Goal: Information Seeking & Learning: Learn about a topic

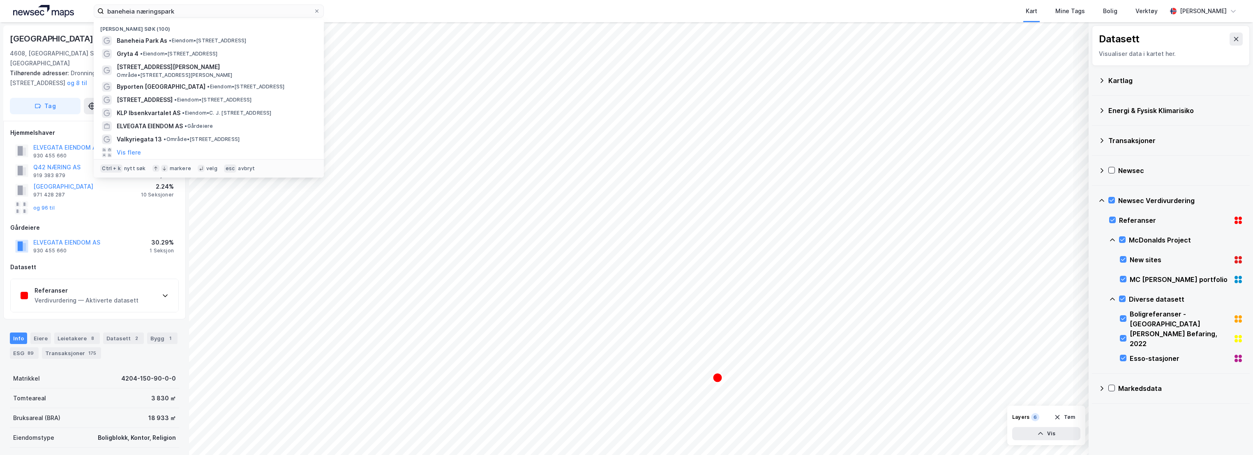
click at [175, 10] on input "baneheia næringspark" at bounding box center [209, 11] width 210 height 12
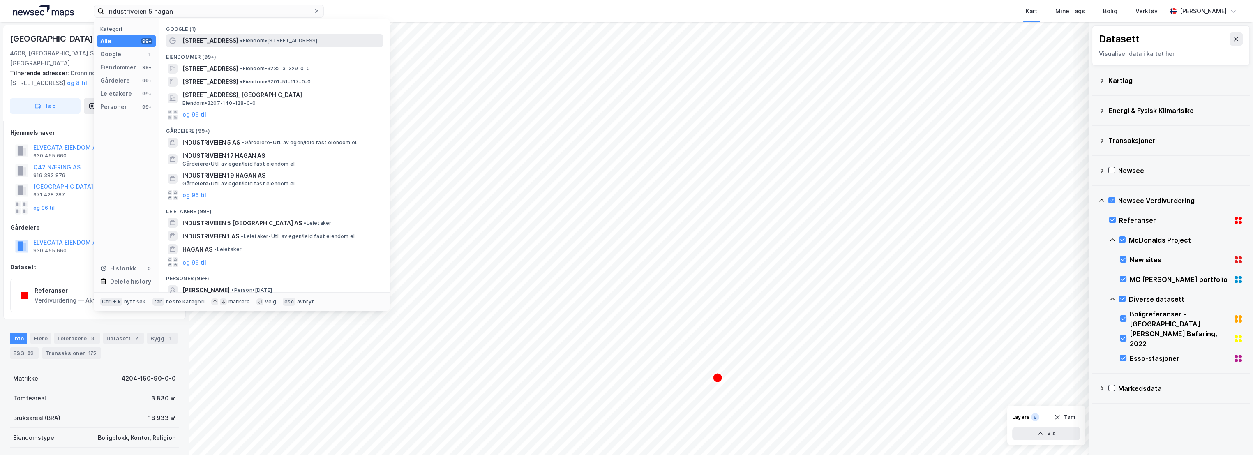
type input "industriveien 5 hagan"
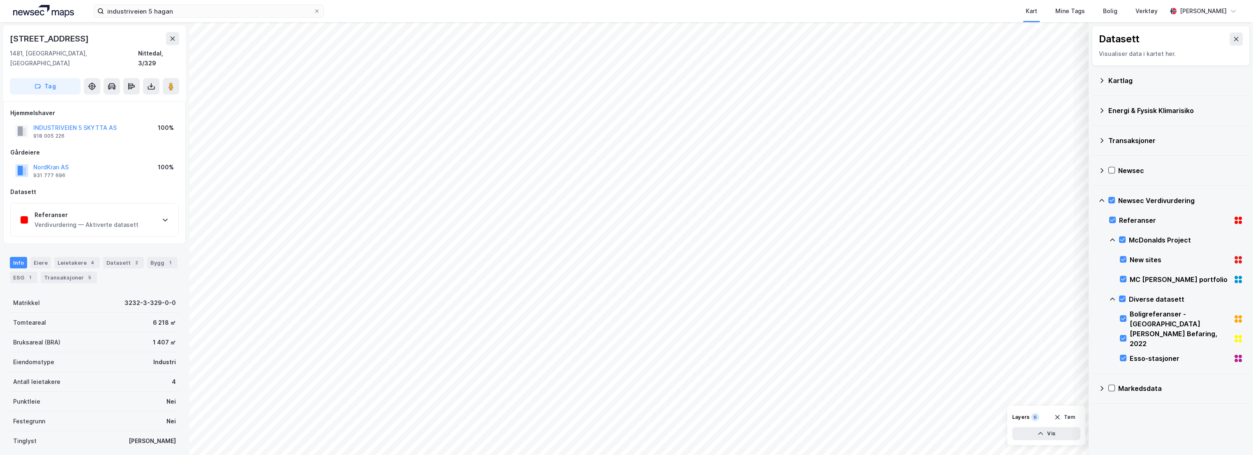
click at [136, 204] on div "Referanser Verdivurdering — Aktiverte datasett" at bounding box center [95, 219] width 168 height 33
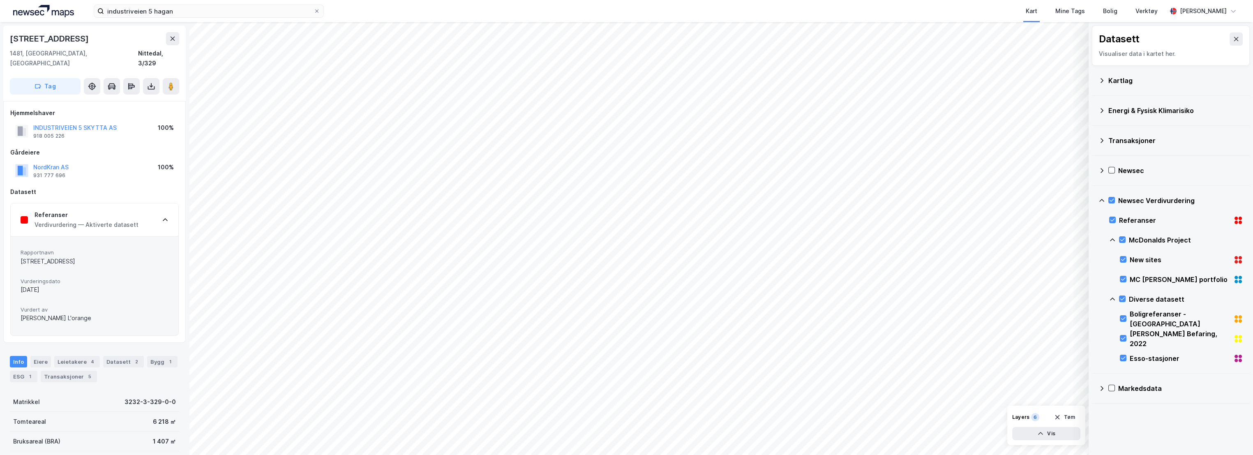
click at [754, 7] on div "Kart Mine Tags Bolig Verktøy" at bounding box center [764, 11] width 803 height 22
